Goal: Task Accomplishment & Management: Manage account settings

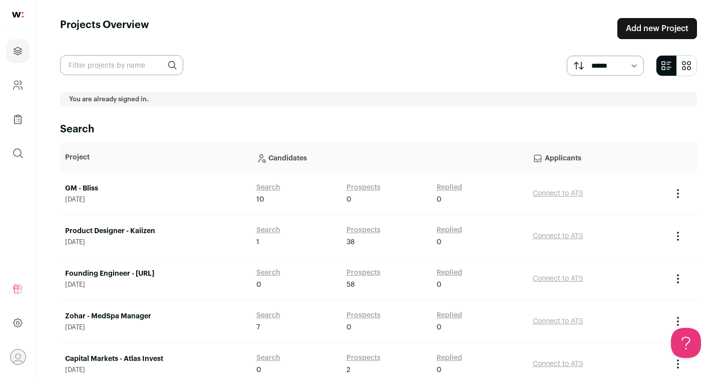
click at [14, 359] on icon "Open dropdown" at bounding box center [18, 357] width 16 height 16
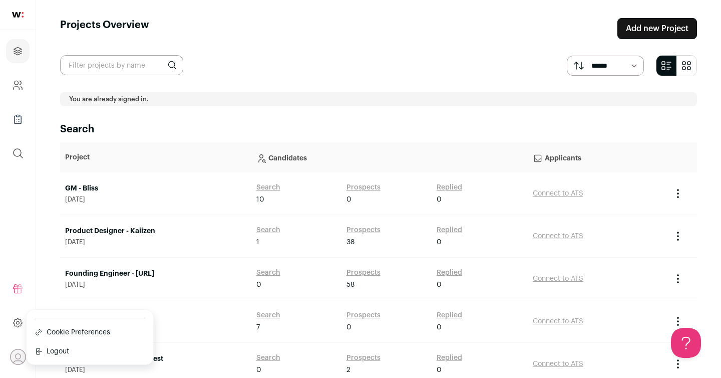
click at [62, 353] on button "Logout" at bounding box center [90, 351] width 111 height 10
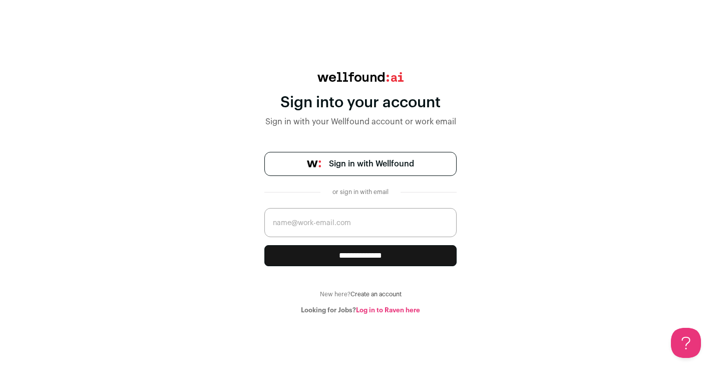
click at [382, 167] on span "Sign in with Wellfound" at bounding box center [371, 164] width 85 height 12
